Goal: Entertainment & Leisure: Browse casually

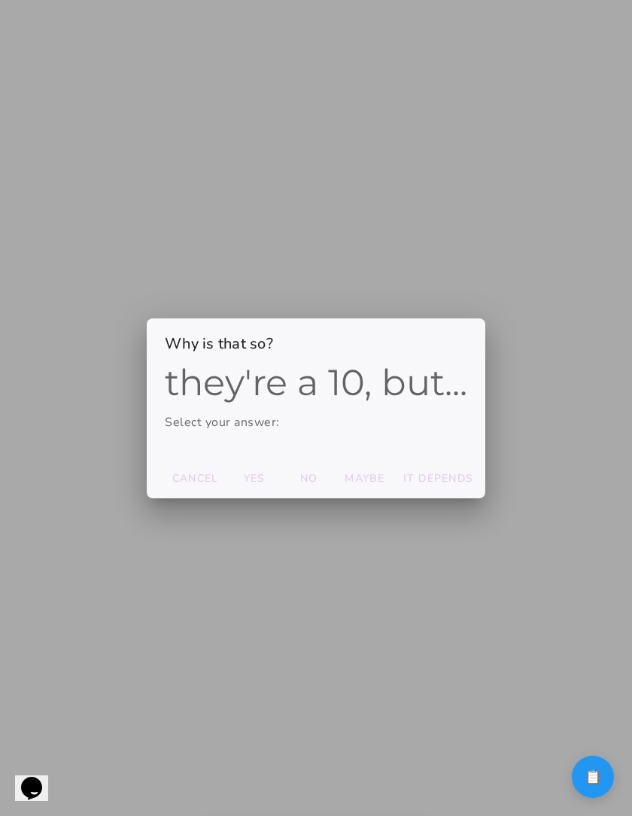
click at [254, 439] on div "they're a 10, but... Select your answer:" at bounding box center [316, 411] width 339 height 95
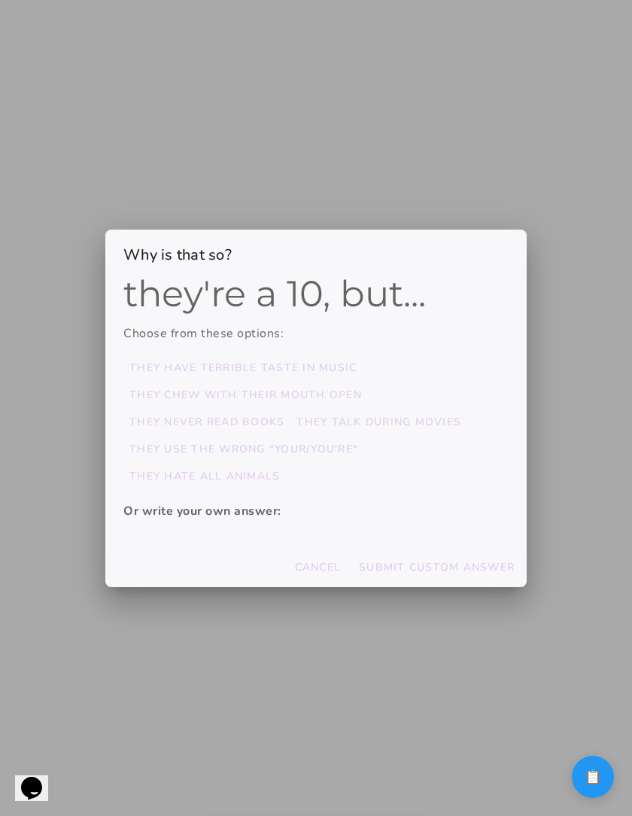
click at [264, 510] on strong "Or write your own answer:" at bounding box center [202, 511] width 158 height 17
click at [283, 512] on p "Or write your own answer:" at bounding box center [315, 511] width 385 height 18
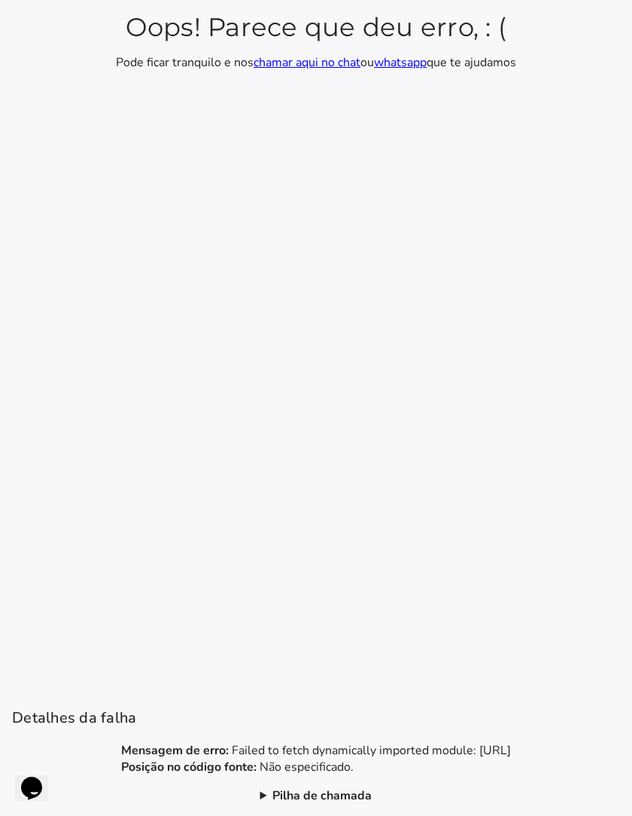
click at [309, 783] on section "Oops! Parece que deu erro, : ( Pode ficar tranquilo e nos chamar aqui no chat o…" at bounding box center [316, 408] width 632 height 816
click at [309, 788] on b "Pilha de chamada" at bounding box center [322, 796] width 99 height 17
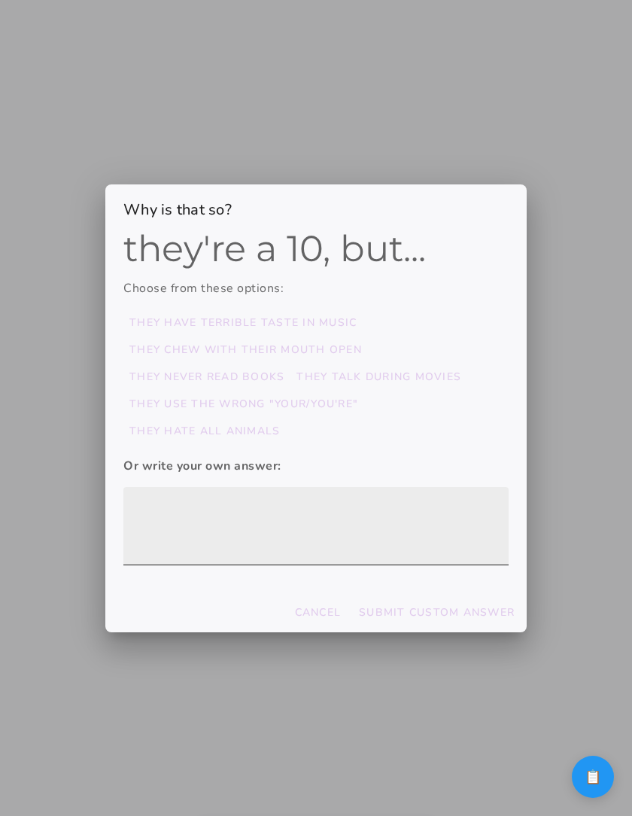
click at [276, 519] on textarea at bounding box center [315, 526] width 385 height 54
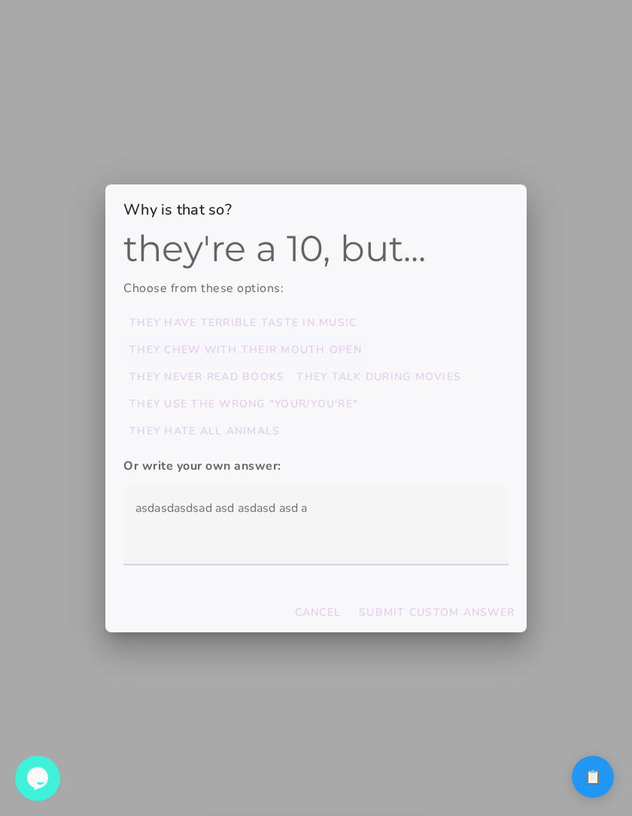
type textarea "asdasdasdsad asd asdasd asd a"
type mwc-textarea "asdasdasdsad asd asdasd asd a"
click at [0, 0] on slot "they chew with their mouth open" at bounding box center [0, 0] width 0 height 0
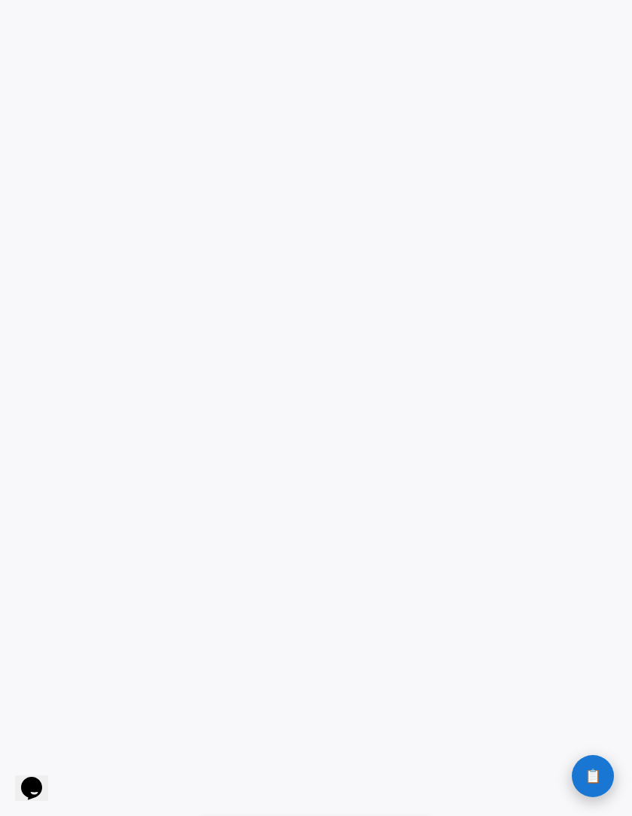
click at [588, 787] on button "📋 History" at bounding box center [593, 776] width 42 height 42
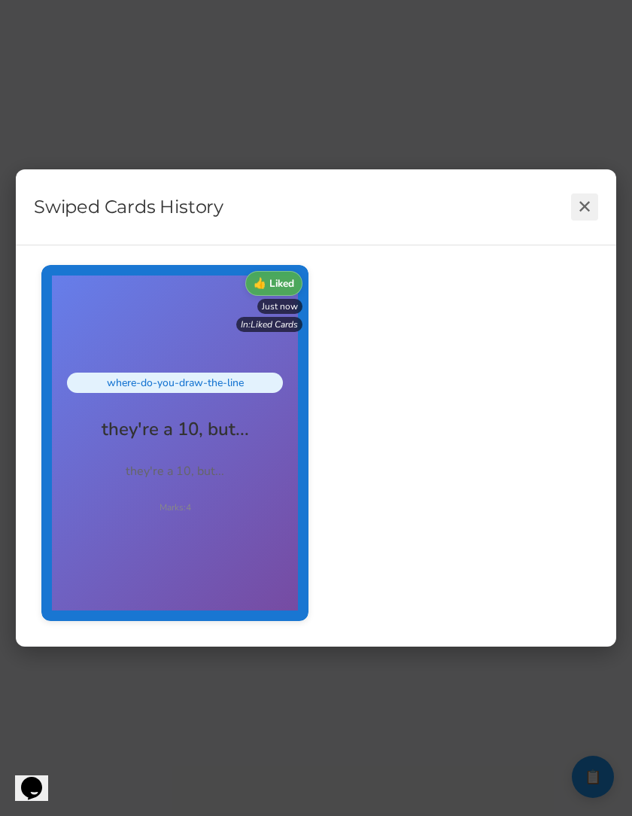
click at [577, 208] on button "✕" at bounding box center [584, 207] width 27 height 27
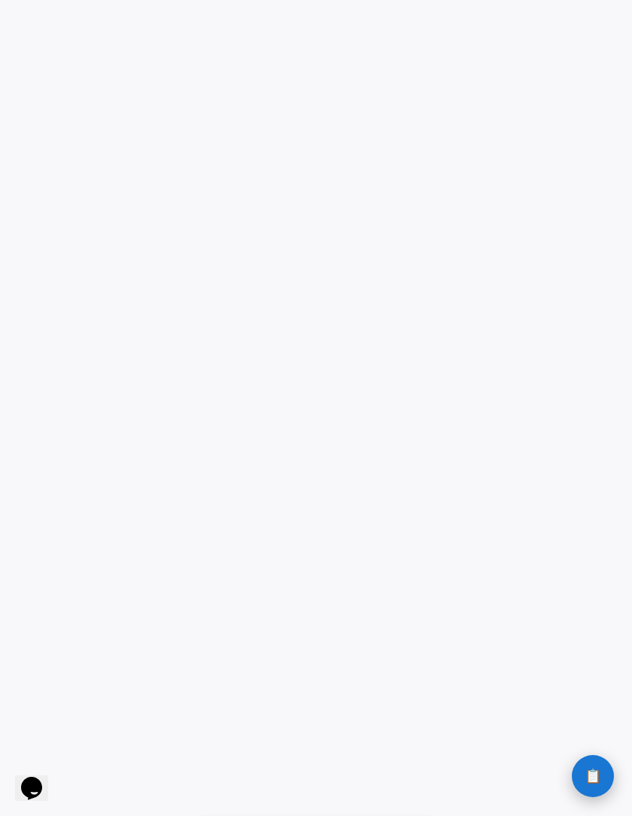
click at [601, 777] on button "📋 History" at bounding box center [593, 776] width 42 height 42
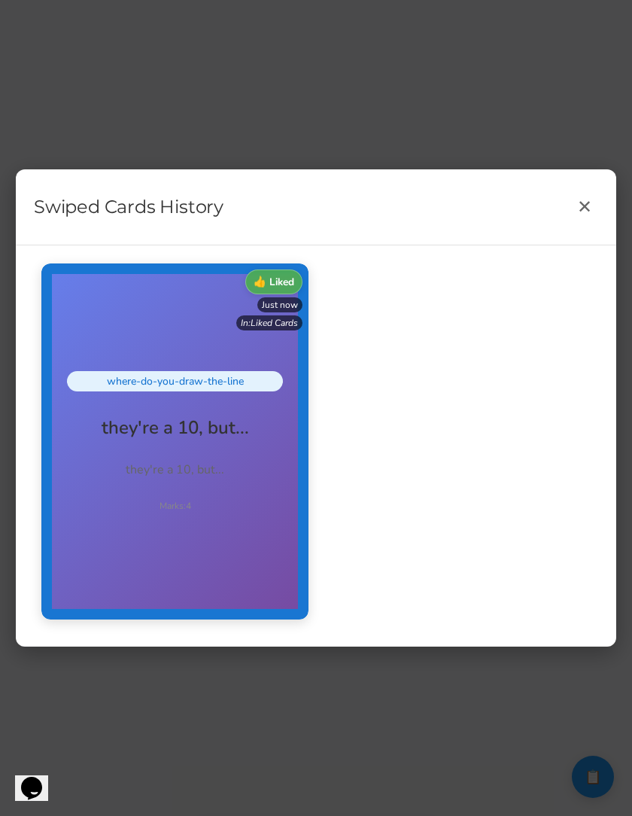
drag, startPoint x: 184, startPoint y: 480, endPoint x: 197, endPoint y: 520, distance: 41.9
click at [197, 520] on div "where-do-you-draw-the-line they're a 10, but... they're a 10, but... Marks: 4" at bounding box center [174, 442] width 267 height 356
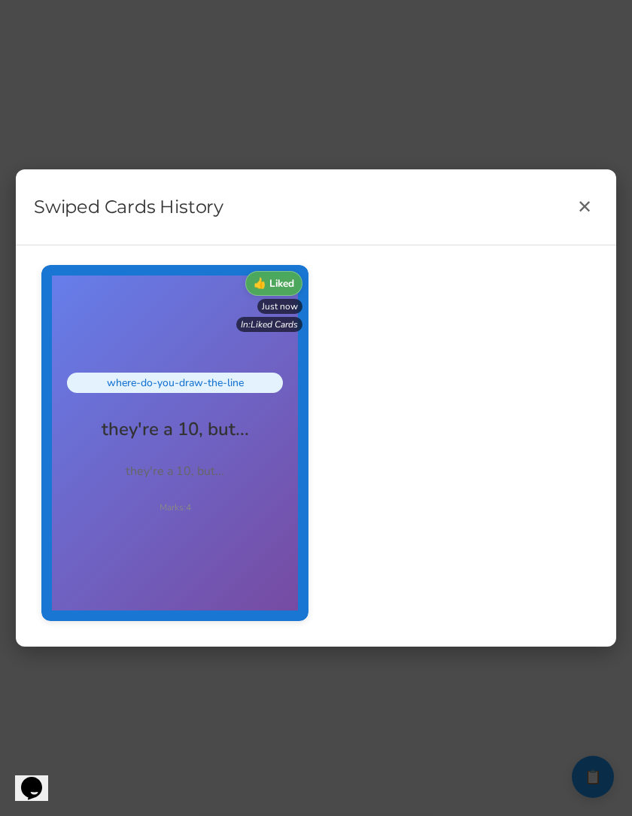
click at [377, 327] on div "👍 Liked Just now In: Liked Cards" at bounding box center [316, 442] width 565 height 371
click at [587, 206] on button "✕" at bounding box center [584, 207] width 27 height 27
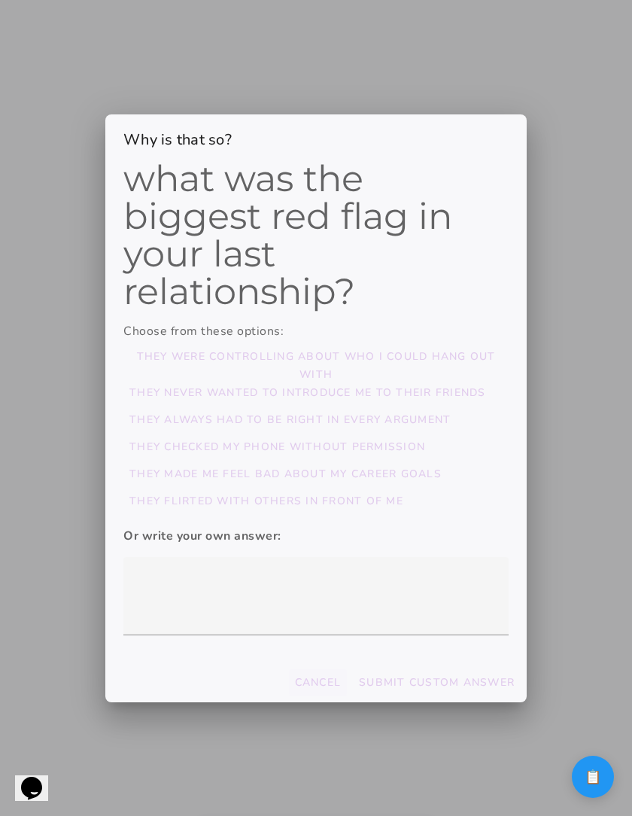
click at [0, 0] on slot "Cancel" at bounding box center [0, 0] width 0 height 0
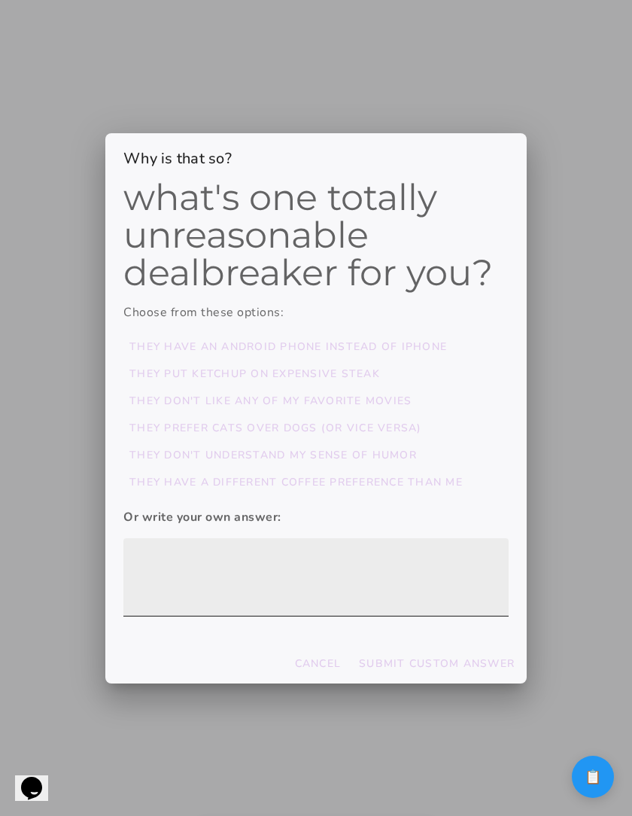
click at [436, 588] on textarea at bounding box center [315, 577] width 385 height 54
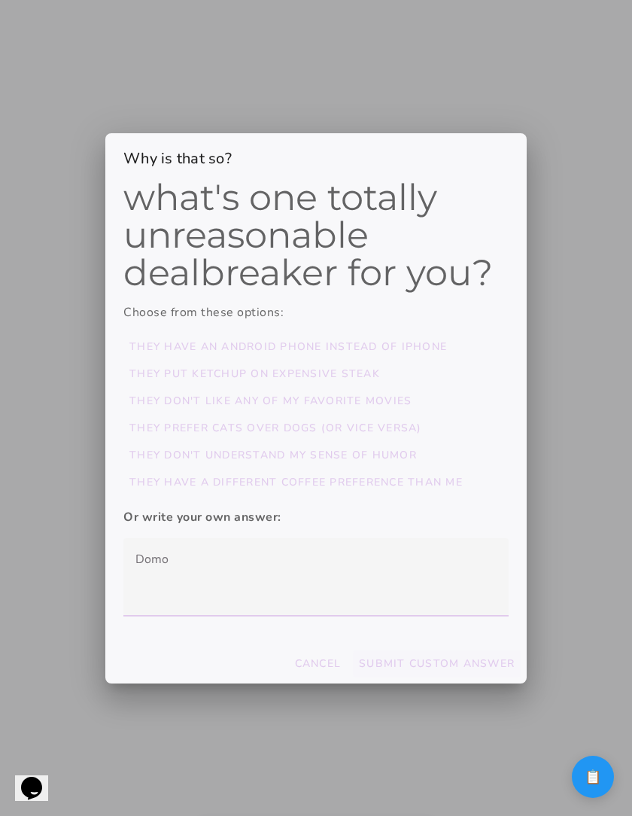
type textarea "Domo"
type mwc-textarea "Domo"
click at [0, 0] on slot "Submit Custom Answer" at bounding box center [0, 0] width 0 height 0
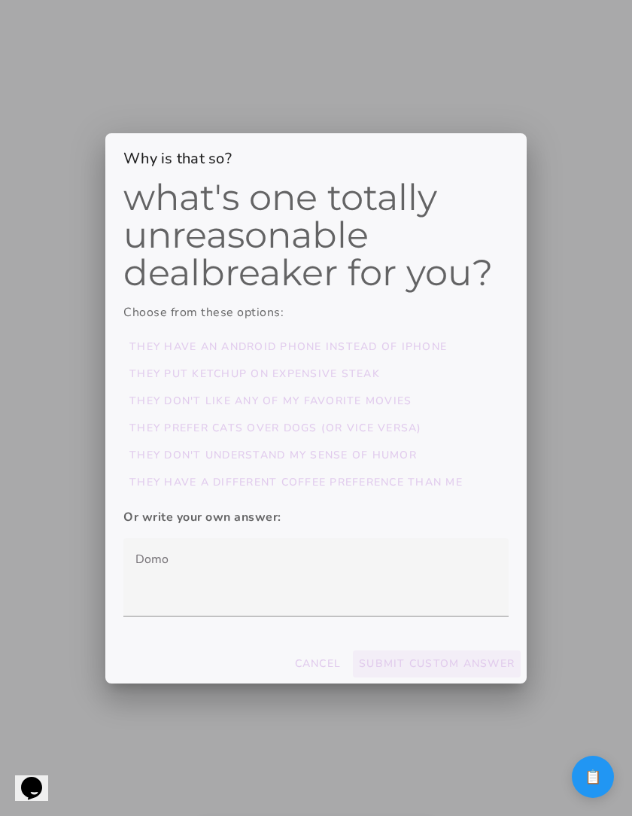
click at [0, 0] on slot "Submit Custom Answer" at bounding box center [0, 0] width 0 height 0
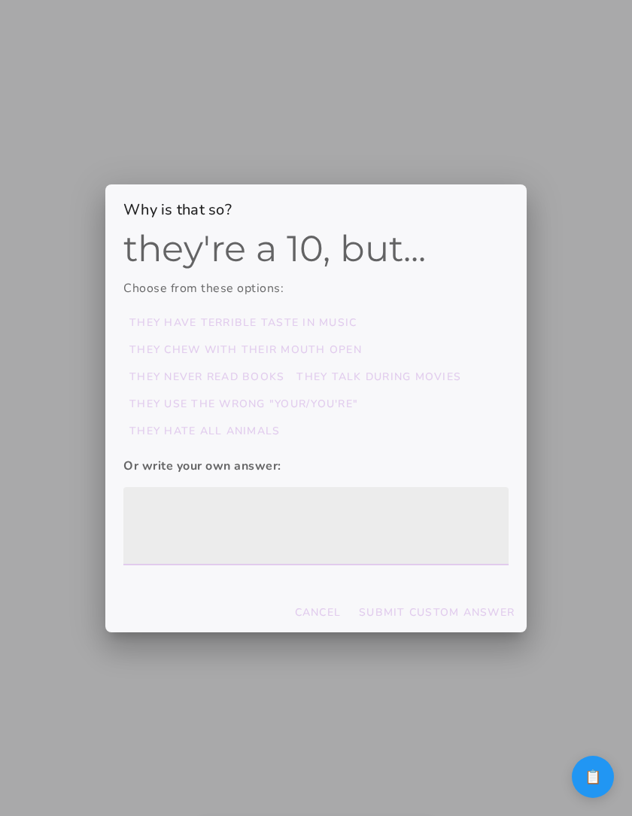
click at [426, 523] on textarea at bounding box center [315, 526] width 385 height 54
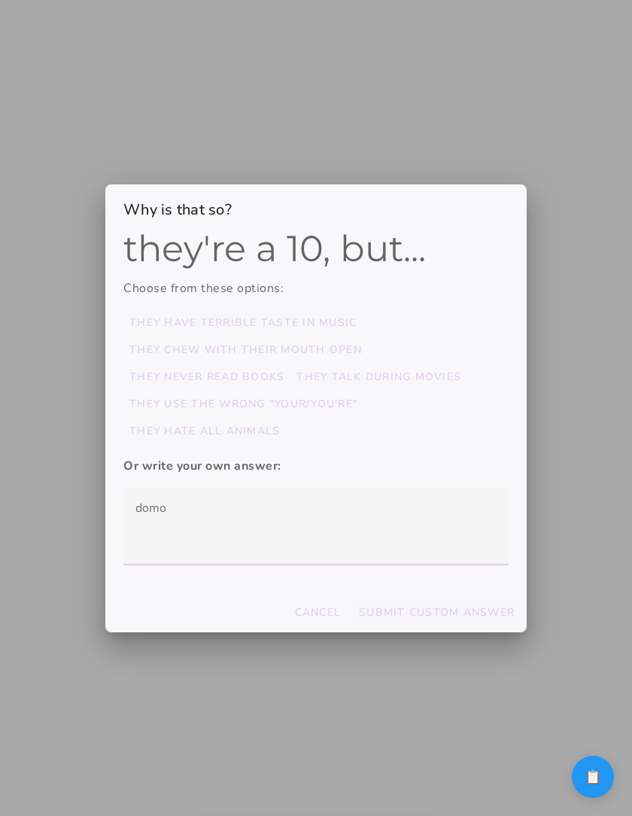
type textarea "domo"
type mwc-textarea "domo"
click at [0, 0] on slot "Submit Custom Answer" at bounding box center [0, 0] width 0 height 0
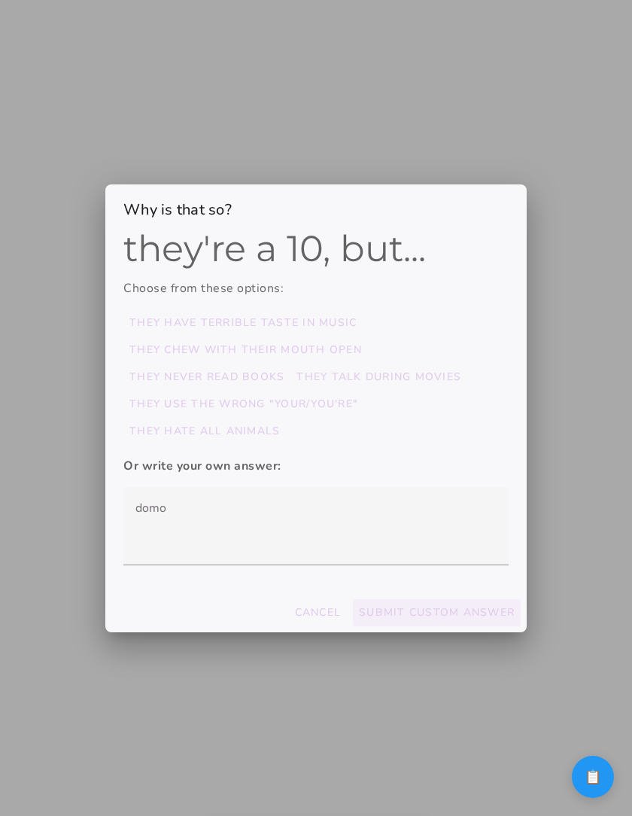
click at [0, 0] on slot "Submit Custom Answer" at bounding box center [0, 0] width 0 height 0
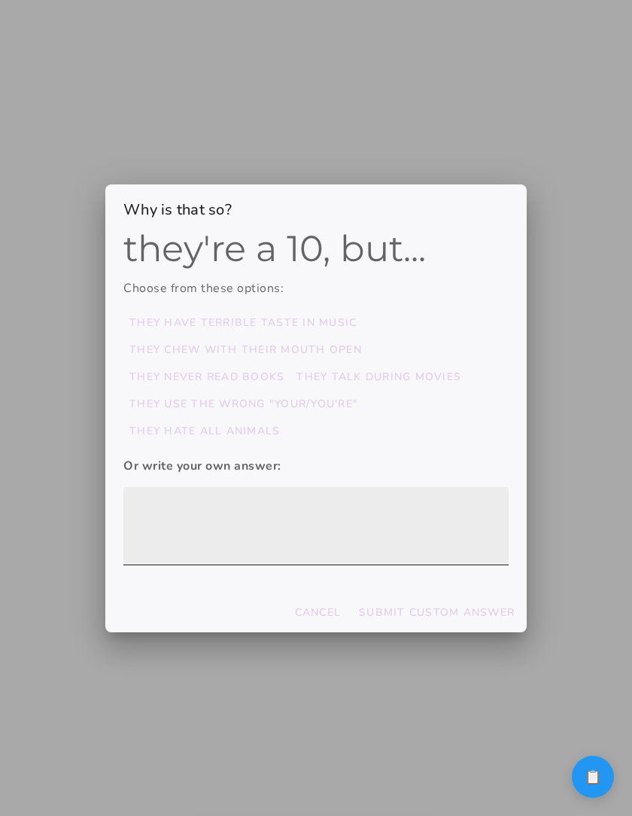
click at [300, 513] on textarea at bounding box center [315, 526] width 385 height 54
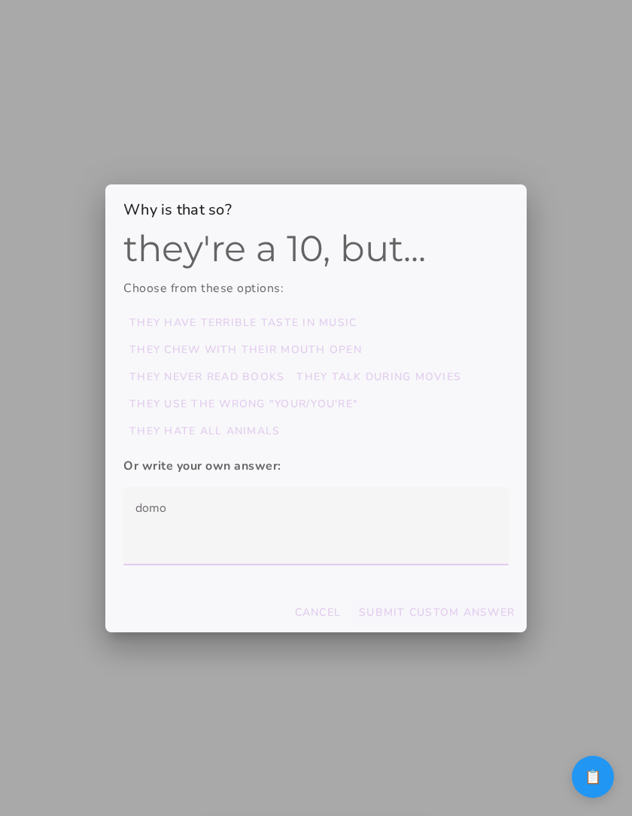
type textarea "domo"
type mwc-textarea "domo"
click at [363, 337] on button "Submit Custom Answer" at bounding box center [242, 322] width 239 height 27
click at [0, 0] on slot "Cancel" at bounding box center [0, 0] width 0 height 0
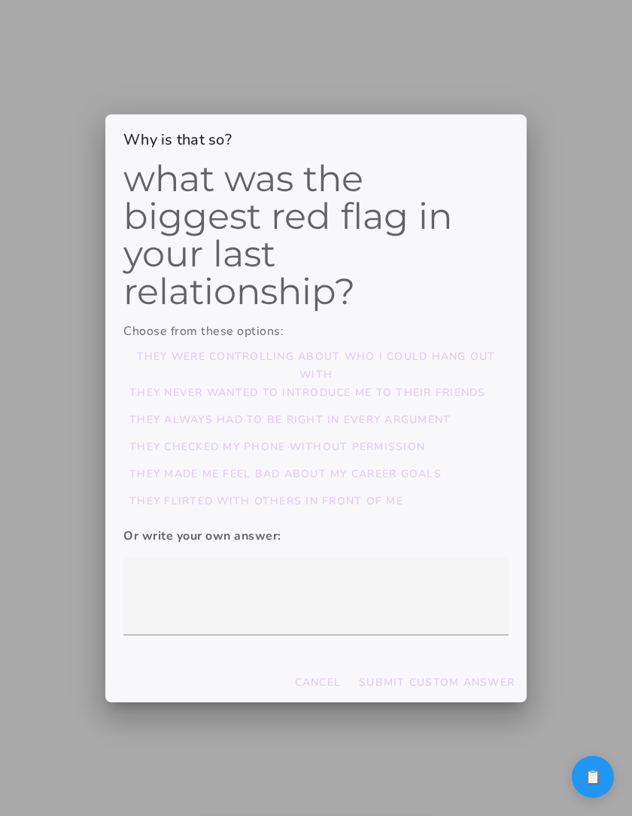
click at [552, 731] on div at bounding box center [316, 408] width 632 height 816
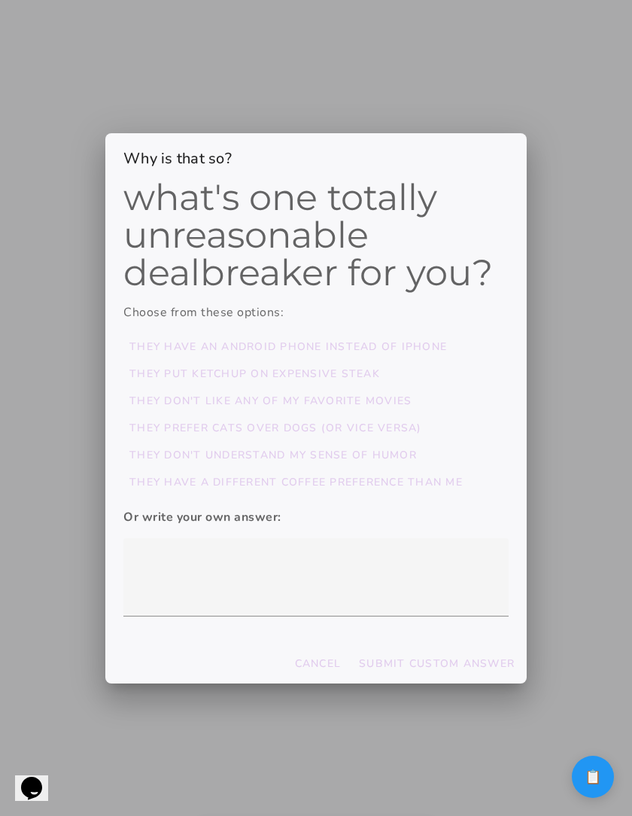
click at [503, 769] on div at bounding box center [316, 408] width 632 height 816
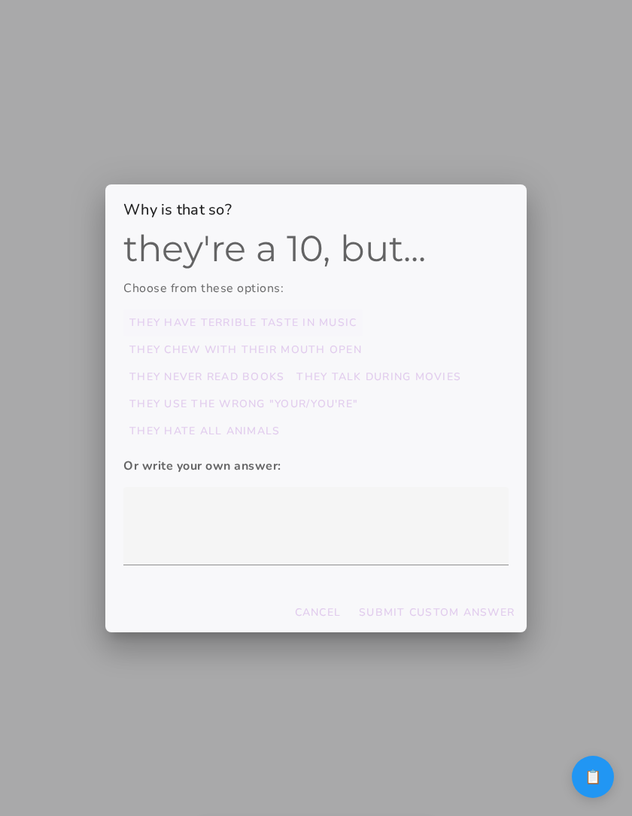
click at [0, 0] on slot "they have terrible taste in music" at bounding box center [0, 0] width 0 height 0
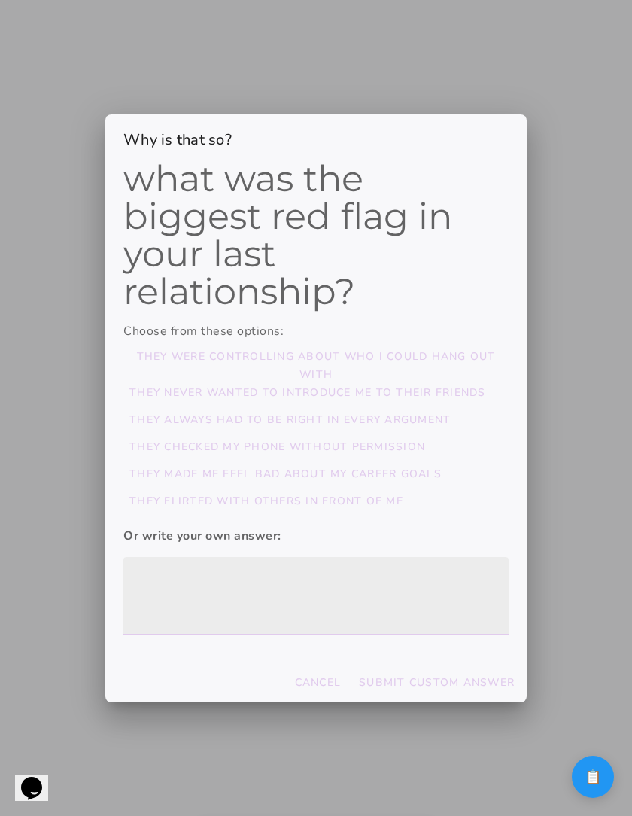
click at [281, 586] on textarea at bounding box center [315, 596] width 385 height 54
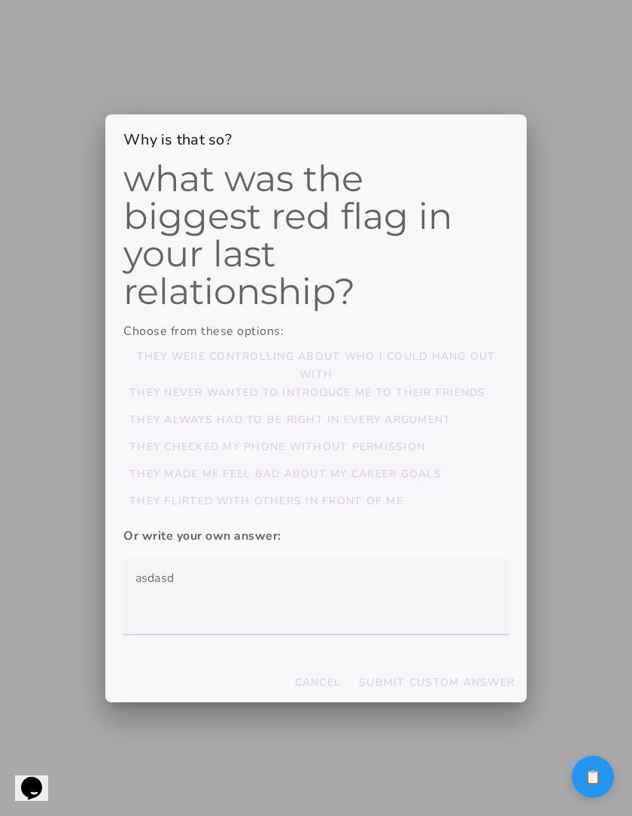
type textarea "asdasd"
type mwc-textarea "asdasd"
click at [308, 379] on button "They flirted with others in front of me" at bounding box center [315, 365] width 385 height 27
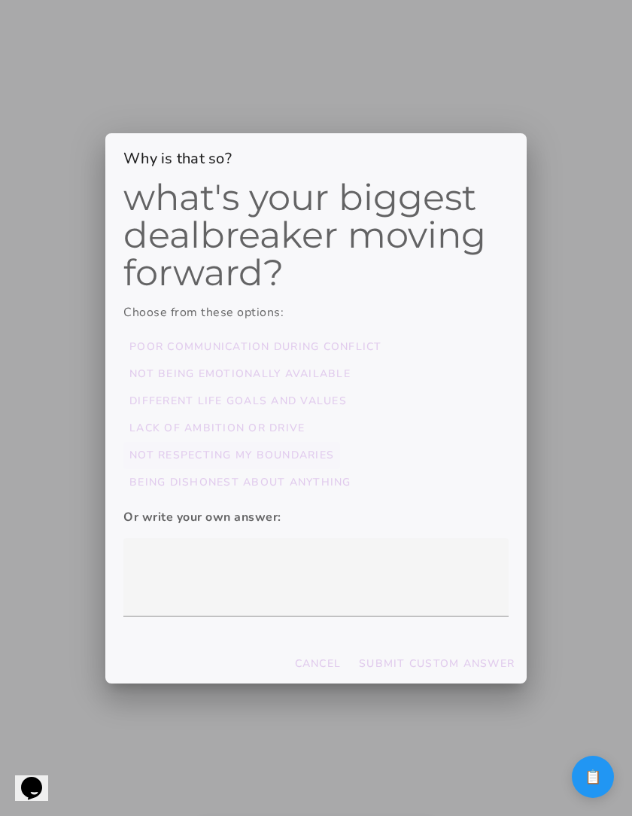
click at [0, 0] on slot "Not respecting my boundaries" at bounding box center [0, 0] width 0 height 0
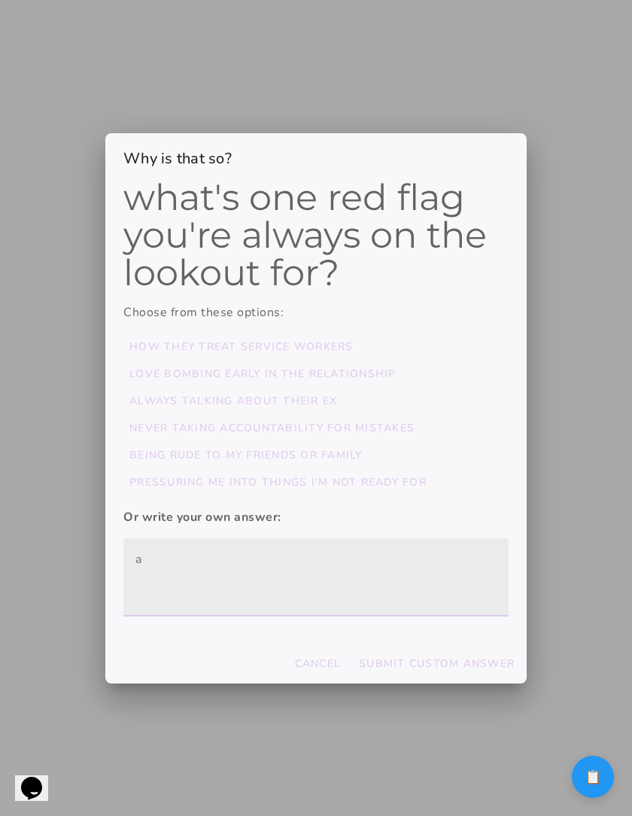
click at [368, 589] on textarea at bounding box center [315, 577] width 385 height 54
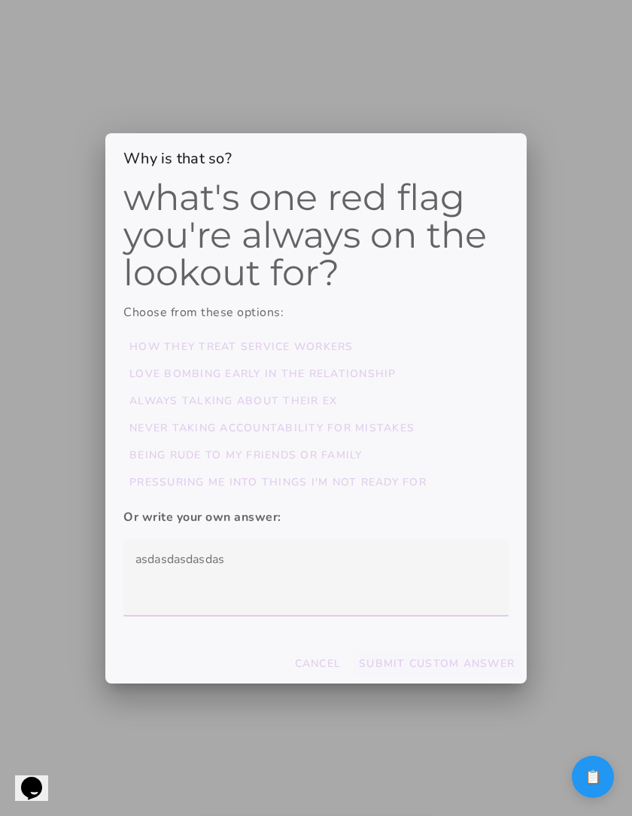
type textarea "asdasdasdasdas"
type mwc-textarea "asdasdasdasdas"
click at [360, 361] on button "Submit Custom Answer" at bounding box center [241, 347] width 236 height 27
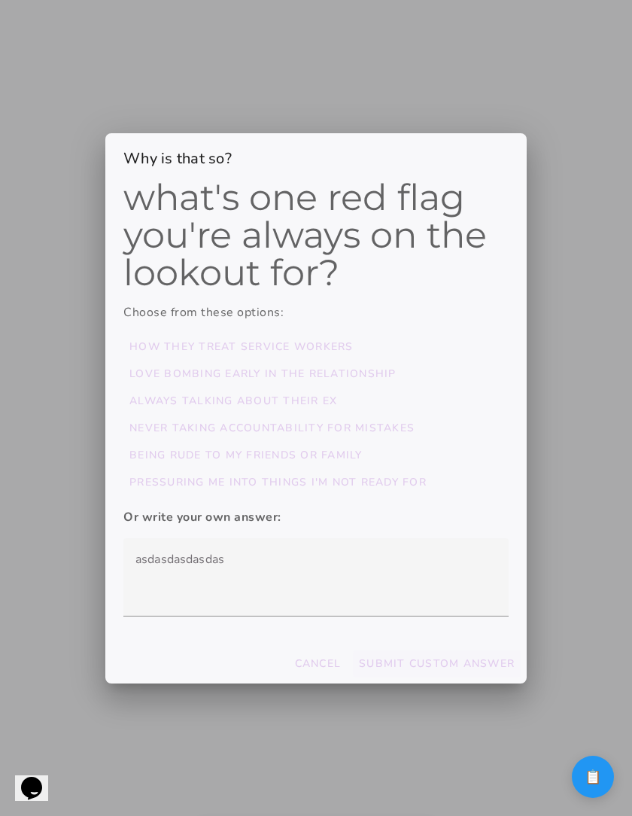
click at [0, 0] on slot "Submit Custom Answer" at bounding box center [0, 0] width 0 height 0
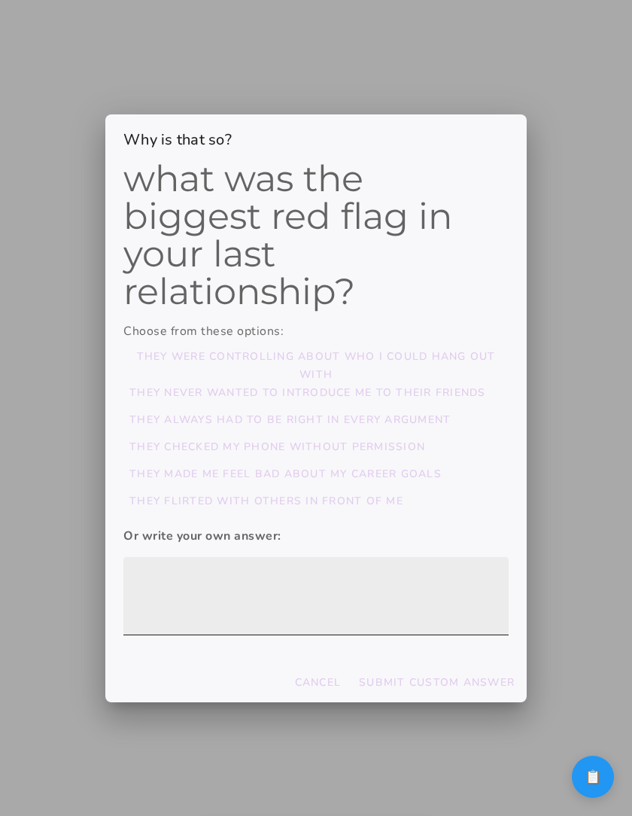
click at [249, 590] on textarea at bounding box center [315, 596] width 385 height 54
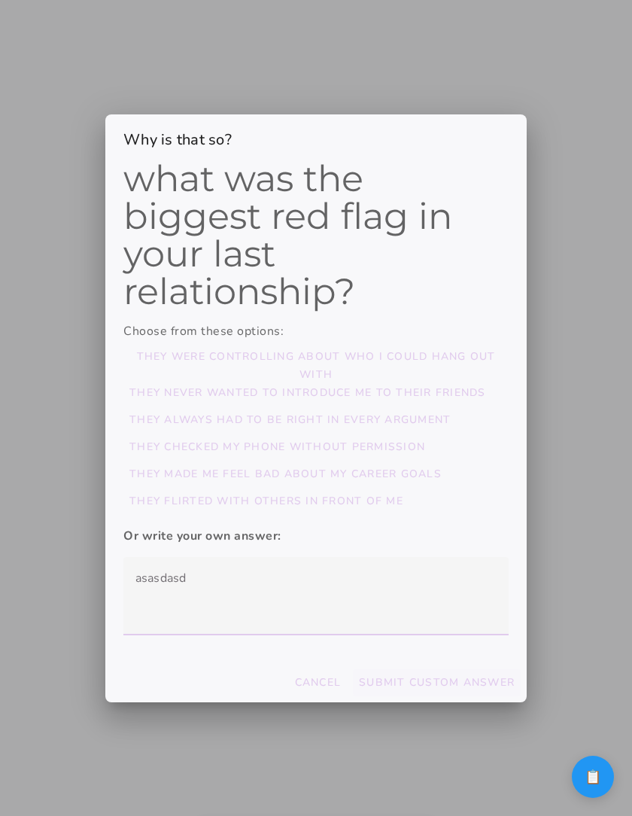
type textarea "asasdasd"
type mwc-textarea "asasdasd"
click at [455, 379] on button "Submit Custom Answer" at bounding box center [315, 365] width 385 height 27
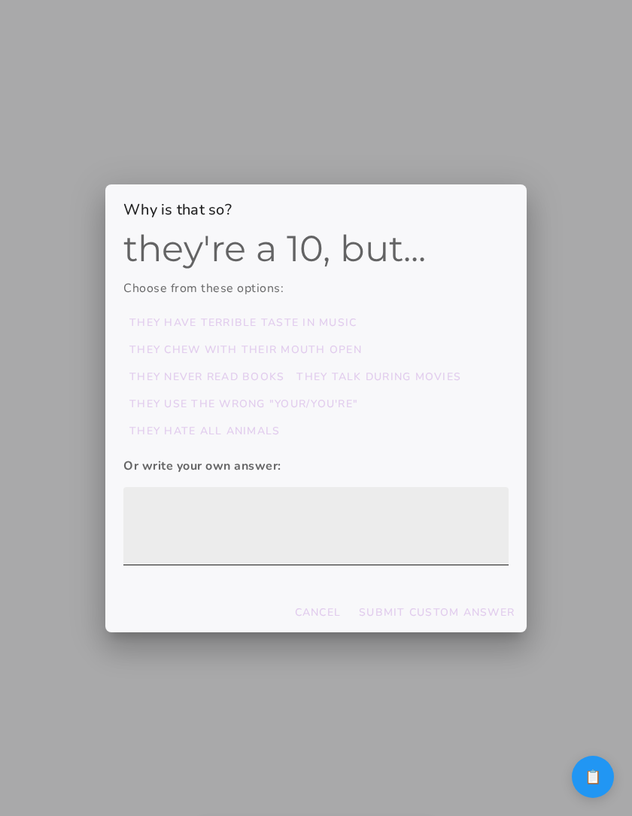
click at [291, 530] on textarea at bounding box center [315, 526] width 385 height 54
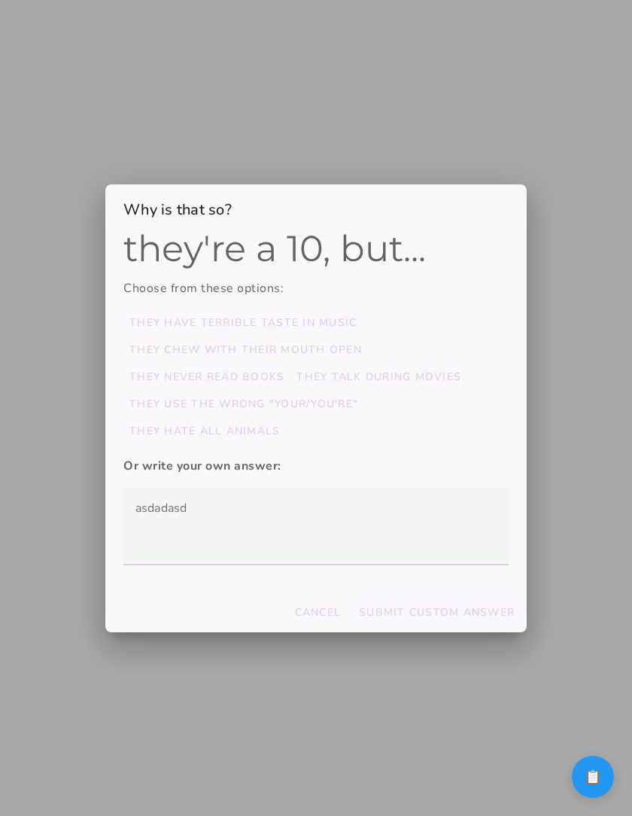
type textarea "asdadasd"
type mwc-textarea "asdadasd"
click at [0, 0] on slot "Submit Custom Answer" at bounding box center [0, 0] width 0 height 0
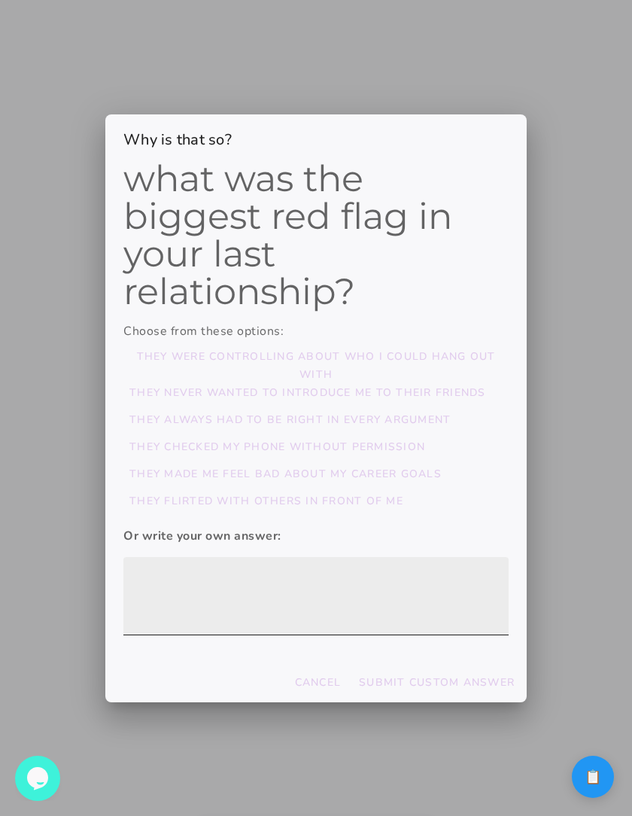
click at [239, 584] on textarea at bounding box center [315, 596] width 385 height 54
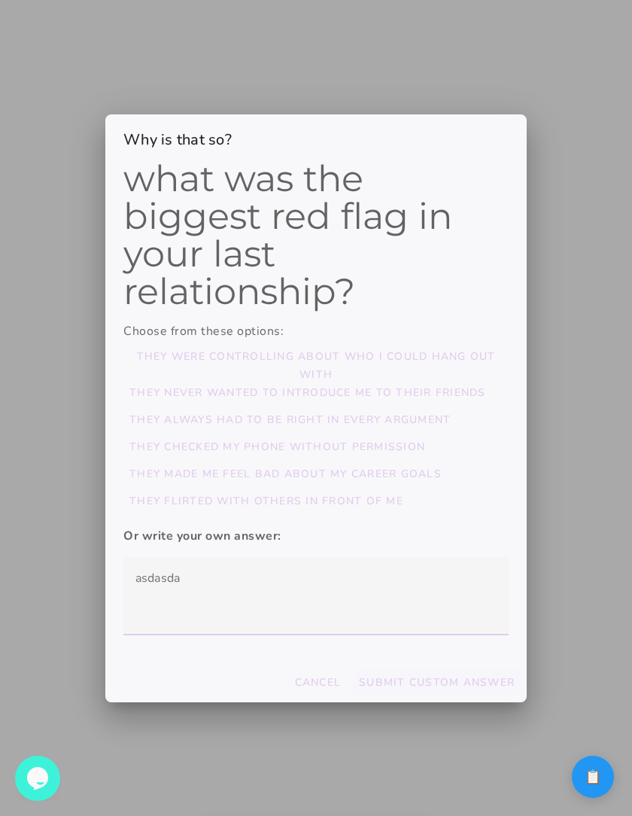
type textarea "asdasda"
type mwc-textarea "asdasda"
click at [0, 0] on slot "Submit Custom Answer" at bounding box center [0, 0] width 0 height 0
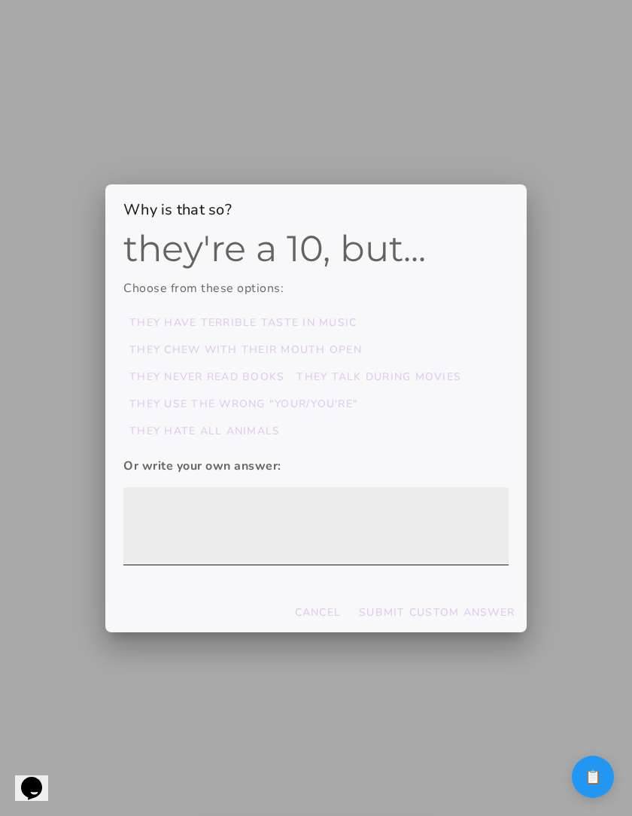
click at [271, 546] on textarea at bounding box center [315, 526] width 385 height 54
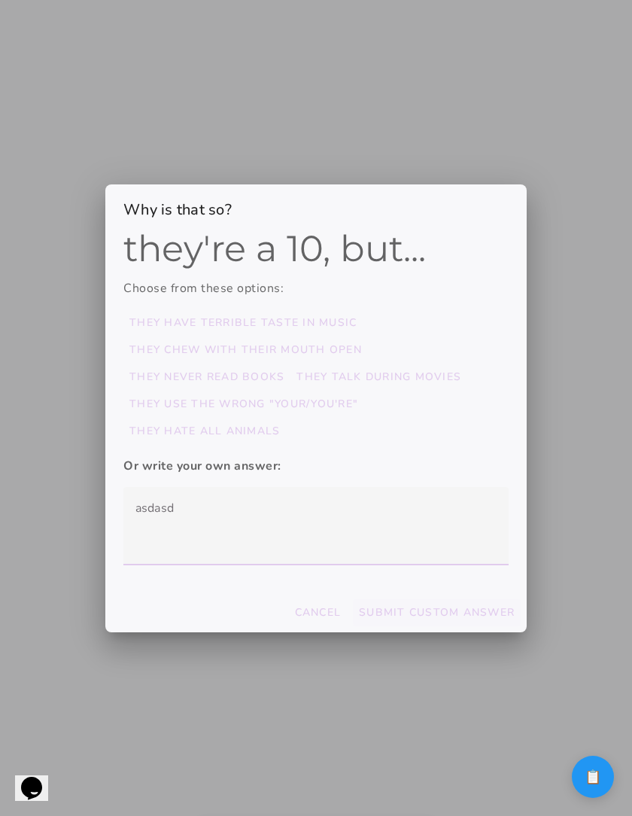
type textarea "asdasd"
type mwc-textarea "asdasd"
click at [0, 0] on slot "Submit Custom Answer" at bounding box center [0, 0] width 0 height 0
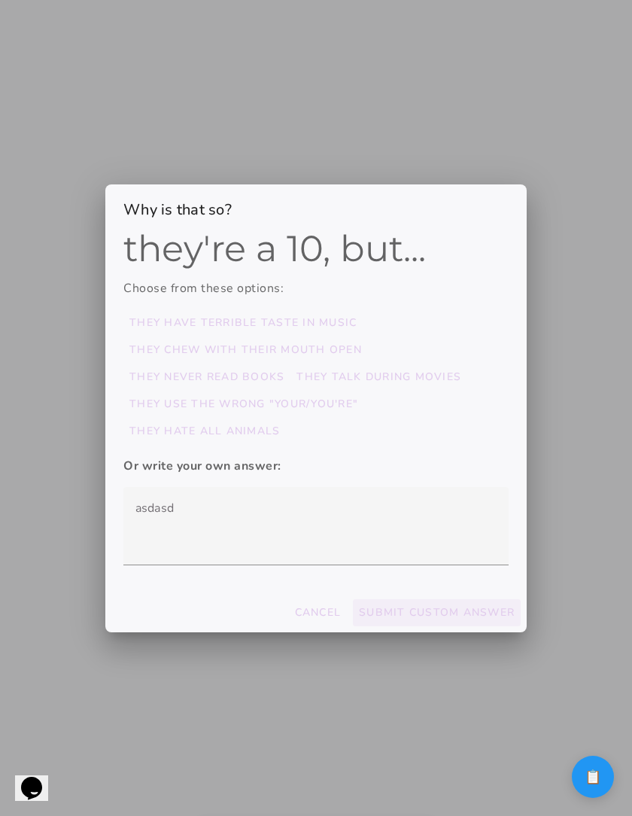
click at [0, 0] on slot "Submit Custom Answer" at bounding box center [0, 0] width 0 height 0
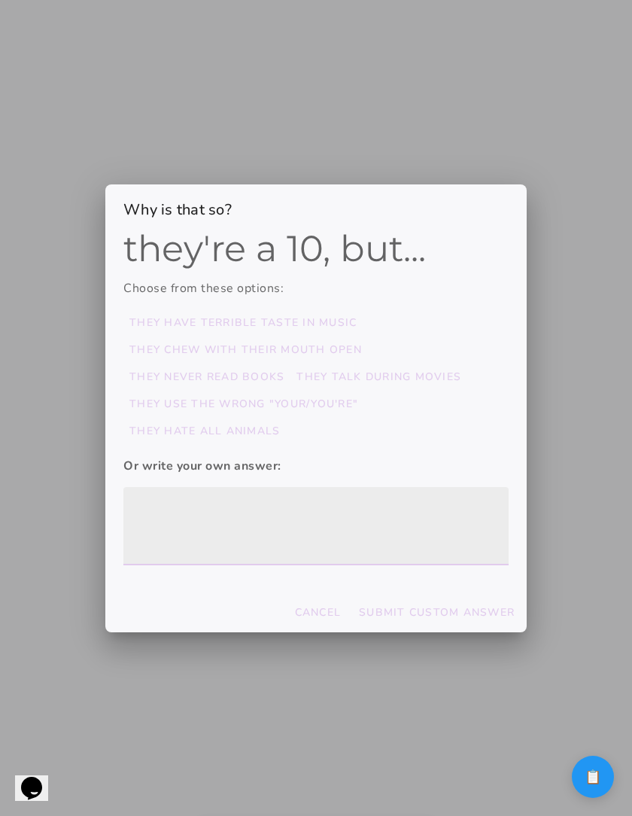
click at [297, 507] on textarea at bounding box center [315, 526] width 385 height 54
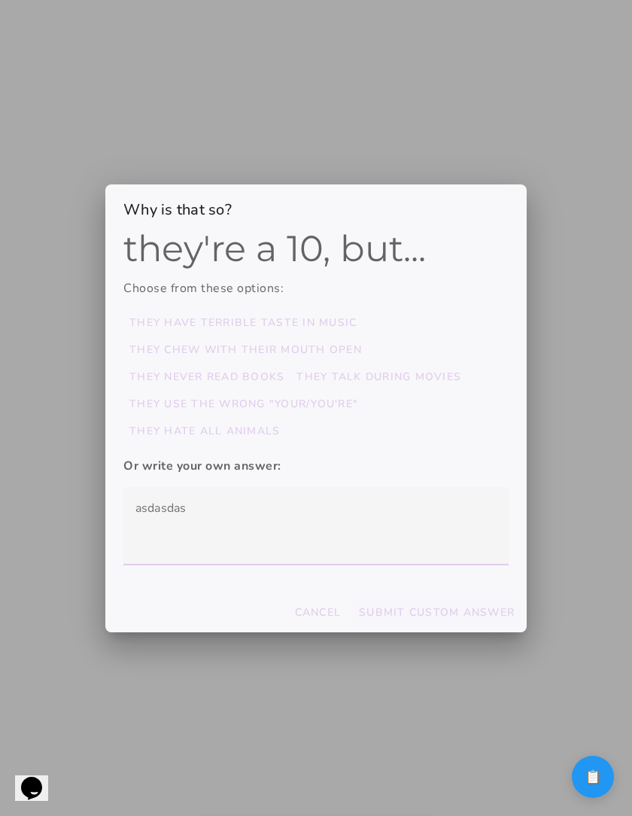
type textarea "asdasdas"
type mwc-textarea "asdasdas"
click at [0, 0] on slot "Submit Custom Answer" at bounding box center [0, 0] width 0 height 0
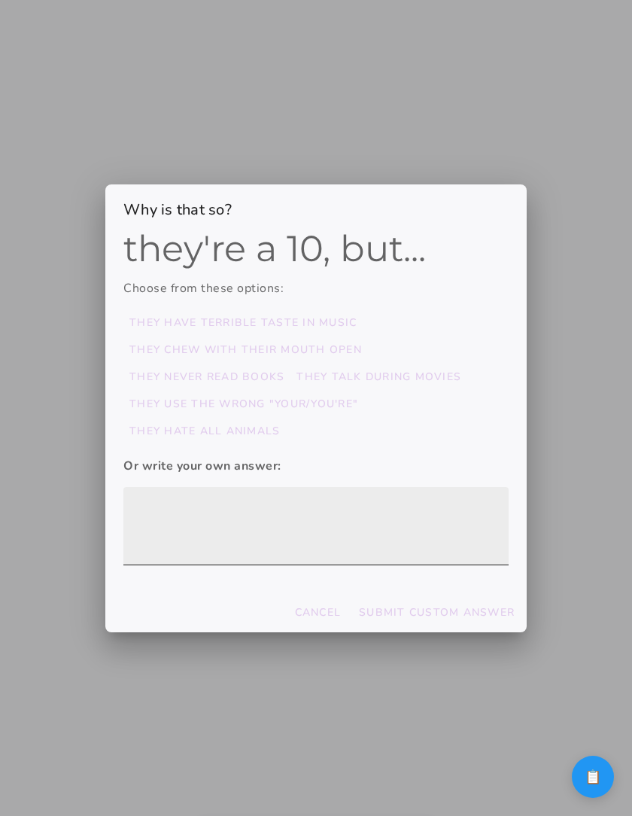
click at [337, 532] on textarea at bounding box center [315, 526] width 385 height 54
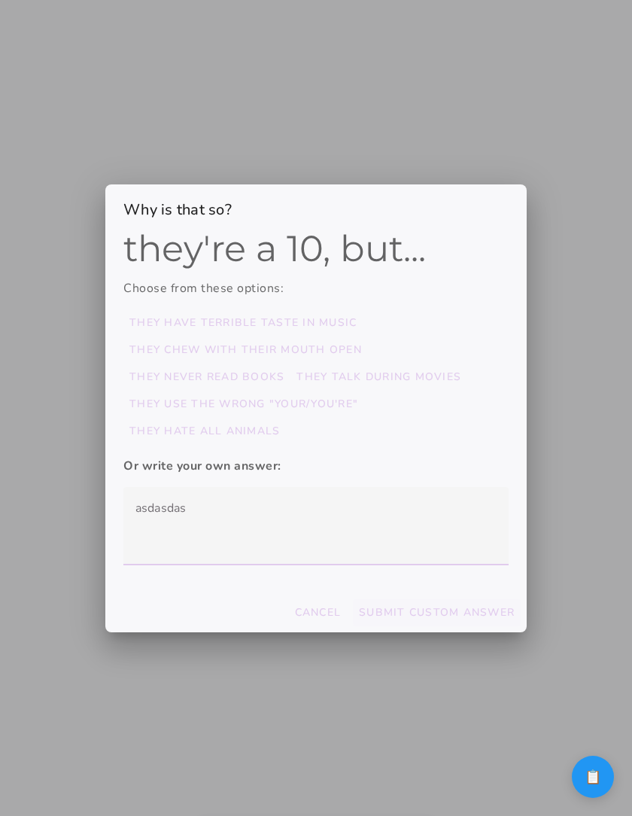
type textarea "asdasdas"
type mwc-textarea "asdasdas"
click at [456, 604] on button "Submit Custom Answer" at bounding box center [437, 612] width 168 height 27
click at [264, 688] on div at bounding box center [316, 408] width 632 height 816
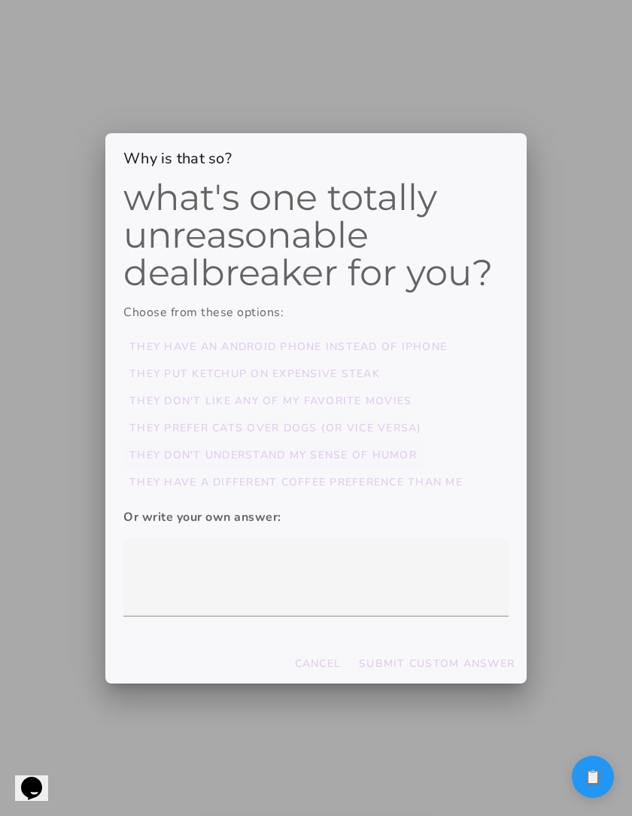
click at [346, 361] on button "They prefer cats over dogs (or vice versa)" at bounding box center [288, 347] width 330 height 27
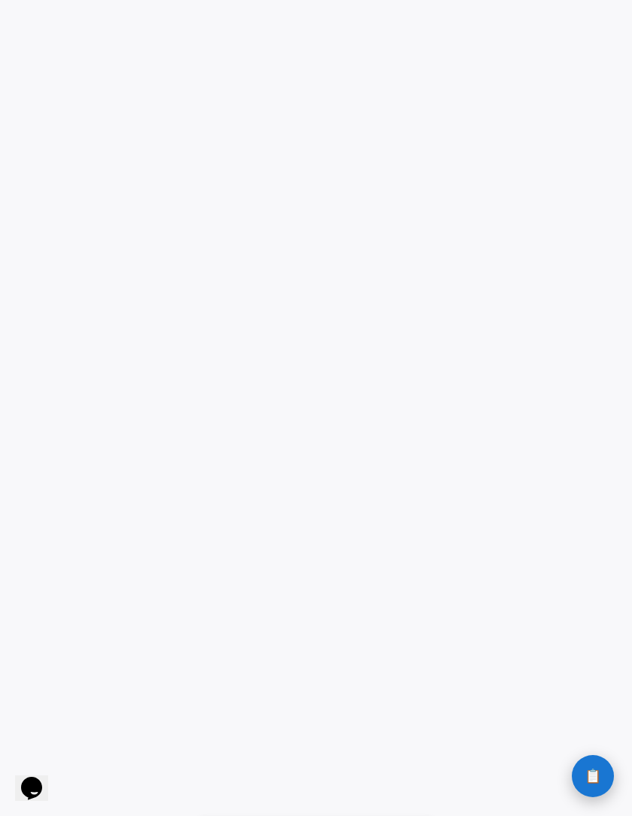
click at [589, 778] on span "📋" at bounding box center [593, 776] width 17 height 14
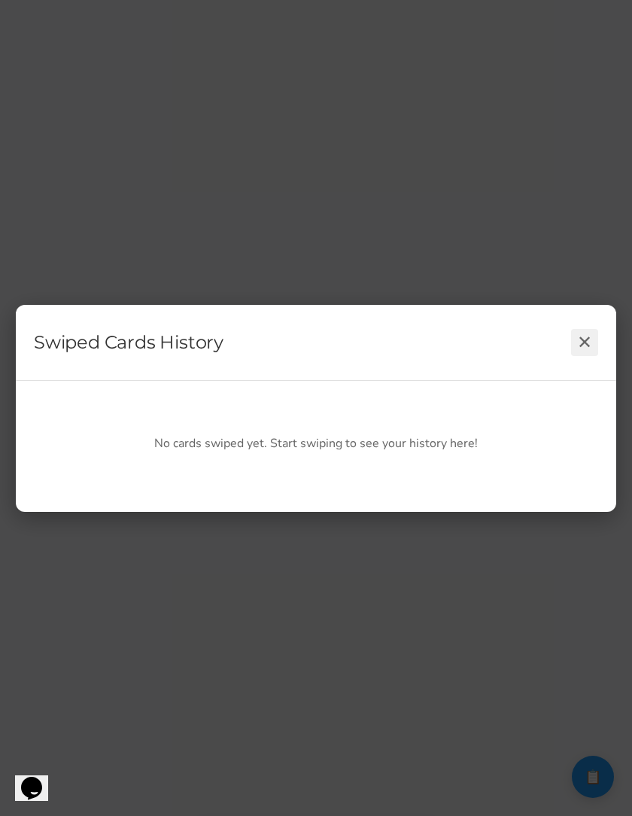
click at [584, 342] on button "✕" at bounding box center [584, 342] width 27 height 27
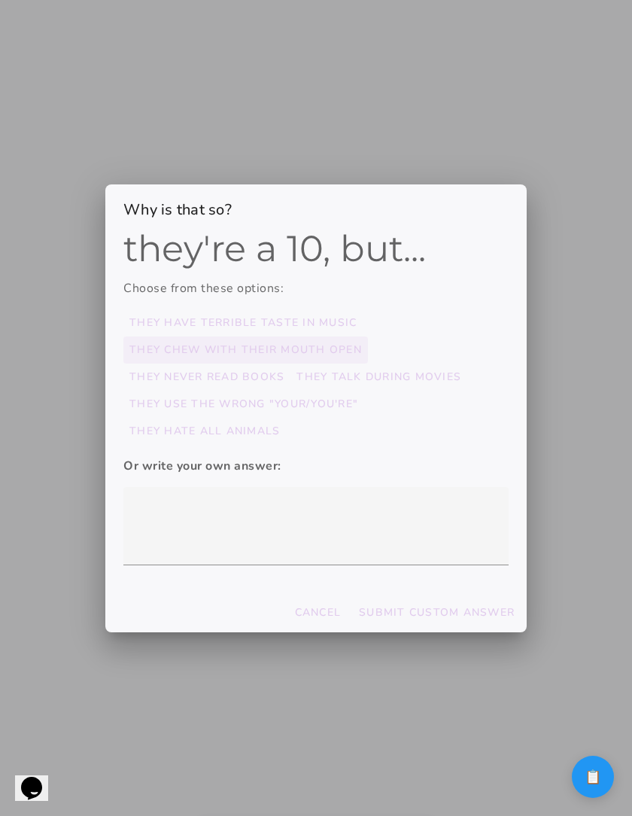
click at [184, 337] on button "they chew with their mouth open" at bounding box center [242, 322] width 239 height 27
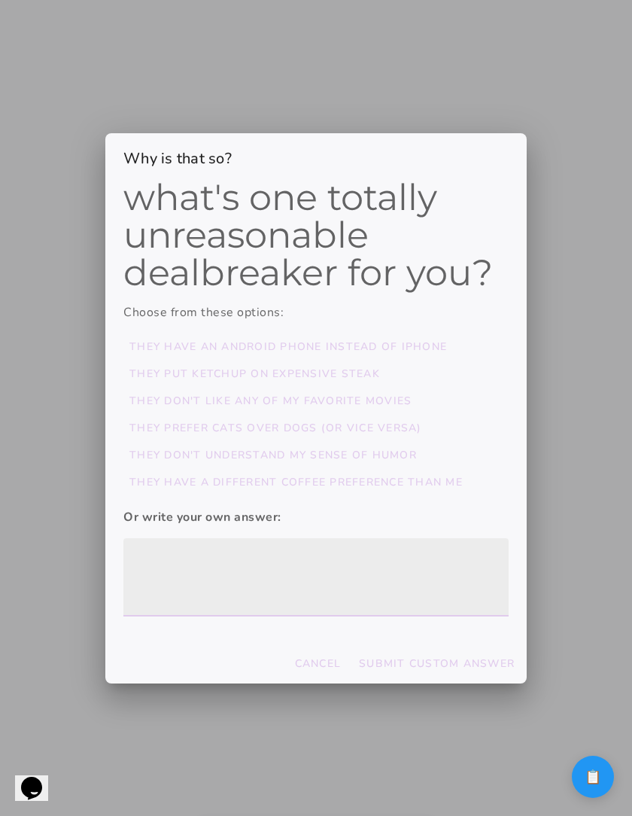
click at [326, 564] on textarea at bounding box center [315, 577] width 385 height 54
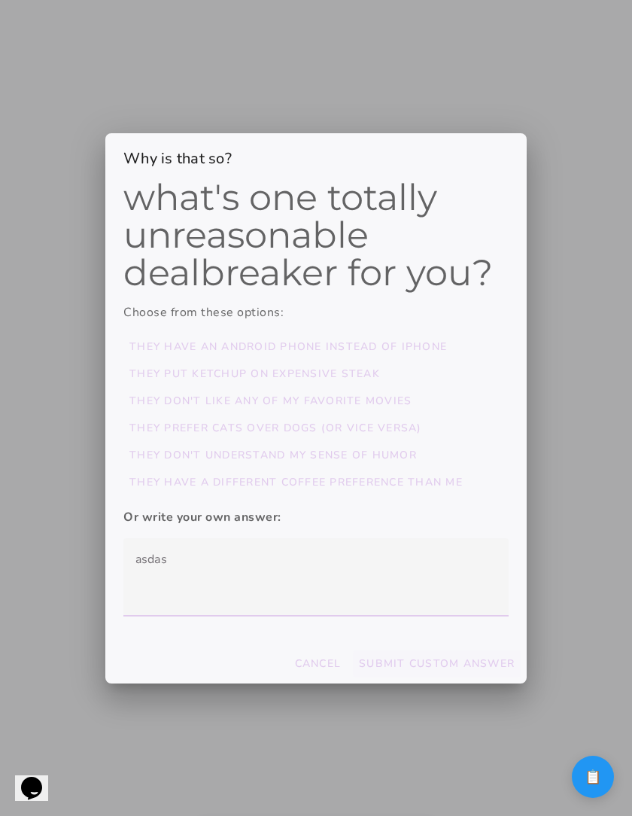
type textarea "asdas"
type mwc-textarea "asdas"
click at [0, 0] on slot "Submit Custom Answer" at bounding box center [0, 0] width 0 height 0
